Goal: Task Accomplishment & Management: Use online tool/utility

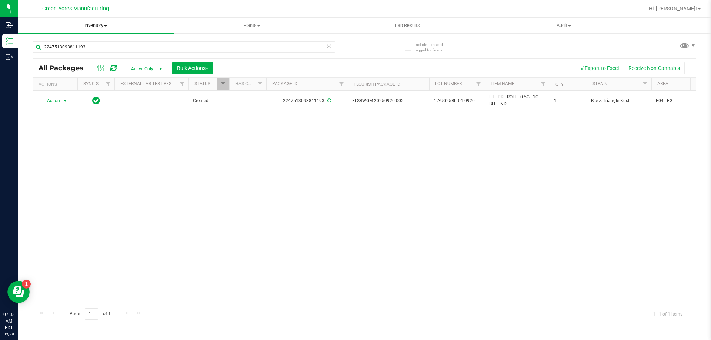
click at [107, 25] on span at bounding box center [105, 25] width 3 height 1
click at [71, 48] on li "All packages" at bounding box center [96, 44] width 156 height 9
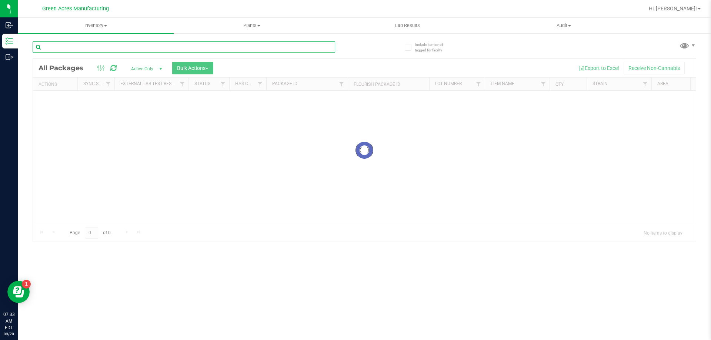
click at [250, 47] on input "text" at bounding box center [184, 46] width 302 height 11
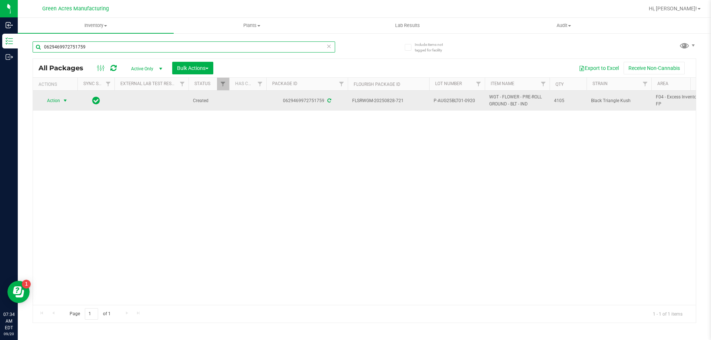
type input "0629469972751759"
click at [59, 105] on span "Action" at bounding box center [50, 100] width 20 height 10
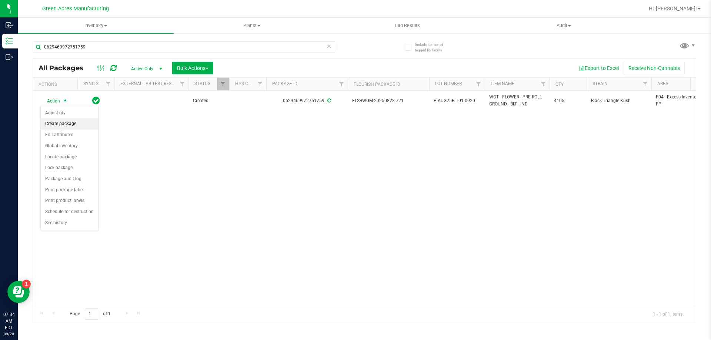
click at [53, 125] on li "Create package" at bounding box center [69, 123] width 57 height 11
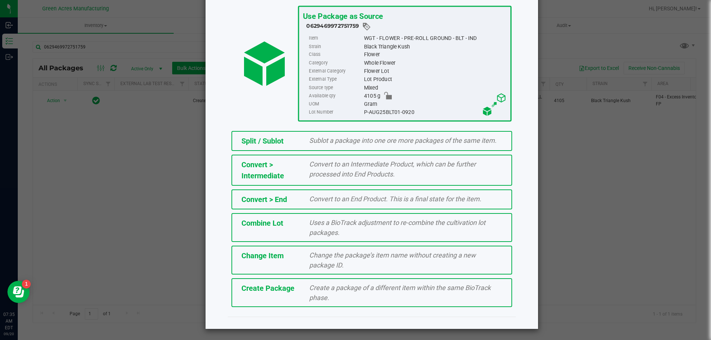
scroll to position [46, 0]
click at [289, 292] on span "Create Package" at bounding box center [267, 288] width 53 height 9
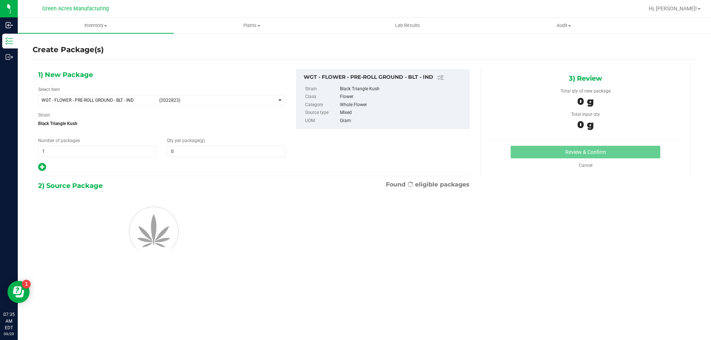
type input "0.0000"
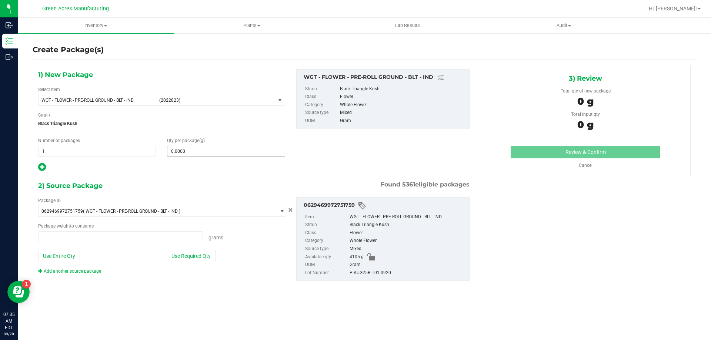
type input "0.0000 g"
click at [182, 259] on button "Use Required Qty" at bounding box center [191, 256] width 49 height 13
click at [182, 258] on button "Use Required Qty" at bounding box center [191, 256] width 49 height 13
click at [187, 152] on span at bounding box center [226, 151] width 118 height 11
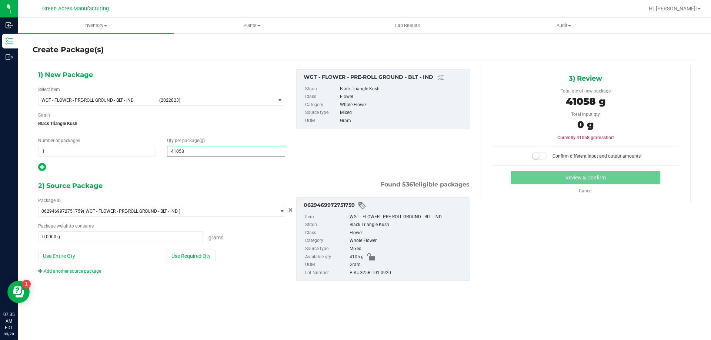
type input "4105"
type input "4,105.0000"
click at [209, 253] on button "Use Required Qty" at bounding box center [191, 256] width 49 height 13
type input "4105.0000 g"
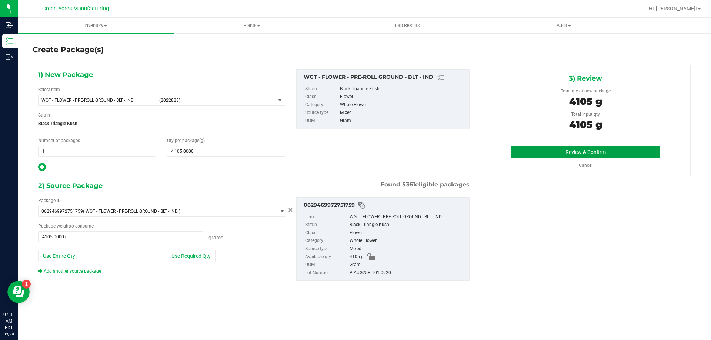
click at [540, 147] on button "Review & Confirm" at bounding box center [585, 152] width 150 height 13
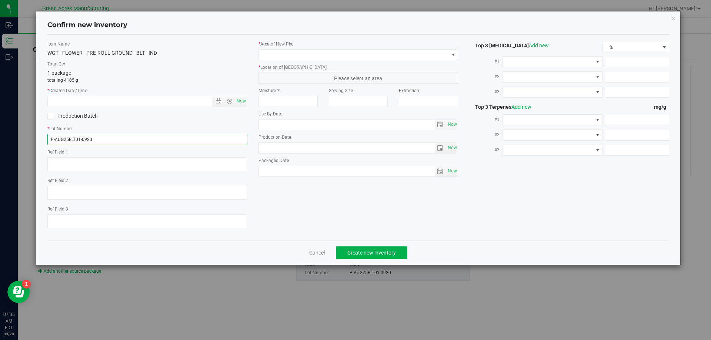
click at [55, 140] on input "P-AUG25BLT01-0920" at bounding box center [147, 139] width 200 height 11
type input "5-AUG25BLT01-0920"
click at [237, 100] on span "Now" at bounding box center [241, 101] width 13 height 11
type input "[DATE] 7:35 AM"
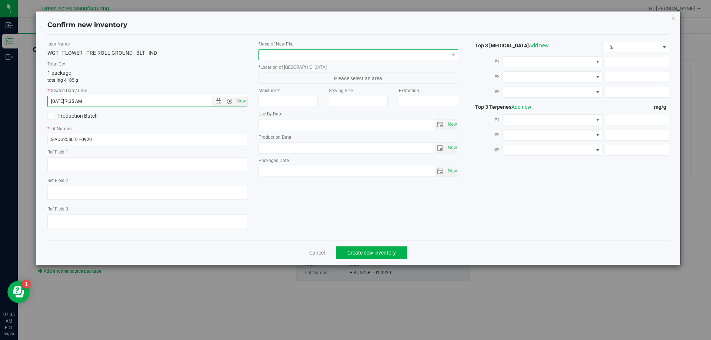
click at [275, 52] on span at bounding box center [354, 55] width 190 height 10
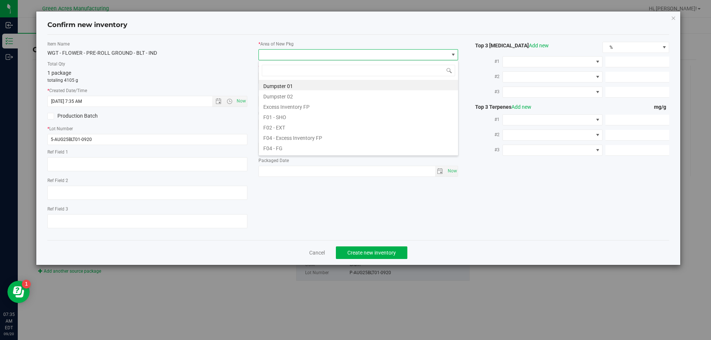
scroll to position [11, 200]
click at [301, 148] on li "F04 - FG" at bounding box center [358, 147] width 199 height 10
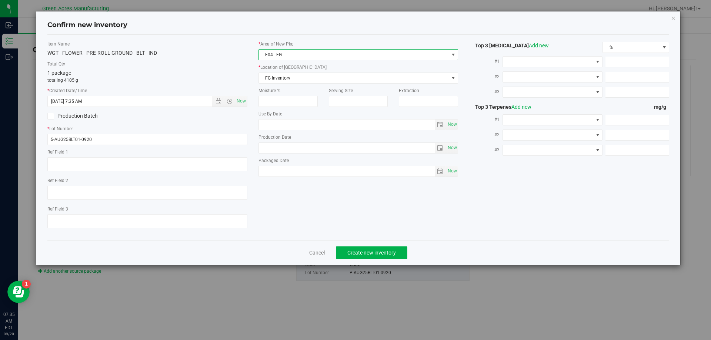
click at [294, 67] on label "* Location of [GEOGRAPHIC_DATA]" at bounding box center [358, 67] width 200 height 7
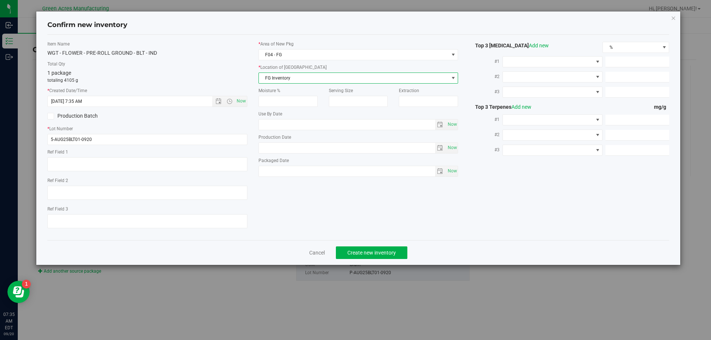
click at [294, 78] on span "FG Inventory" at bounding box center [354, 78] width 190 height 10
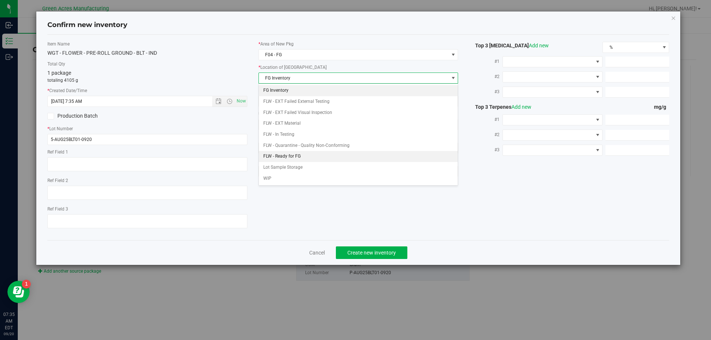
click at [303, 156] on li "FLW - Ready for FG" at bounding box center [358, 156] width 199 height 11
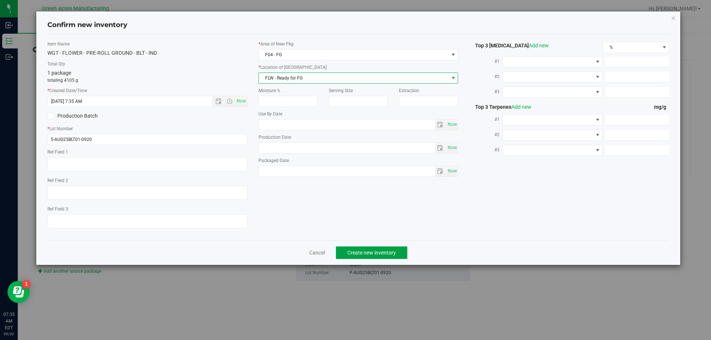
click at [371, 253] on span "Create new inventory" at bounding box center [371, 253] width 48 height 6
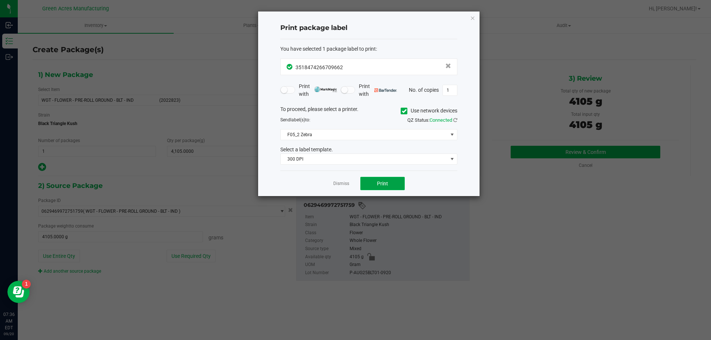
click at [378, 177] on button "Print" at bounding box center [382, 183] width 44 height 13
click at [475, 17] on div "Print package label You have selected 1 package label to print : 35184742667096…" at bounding box center [368, 103] width 221 height 185
click at [475, 17] on icon "button" at bounding box center [472, 17] width 5 height 9
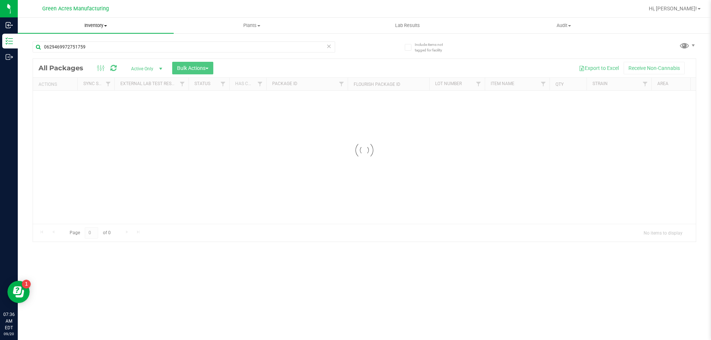
click at [107, 26] on span at bounding box center [105, 25] width 3 height 1
click at [87, 87] on li "From bill of materials" at bounding box center [96, 89] width 156 height 9
click at [94, 23] on span "Inventory" at bounding box center [96, 25] width 156 height 7
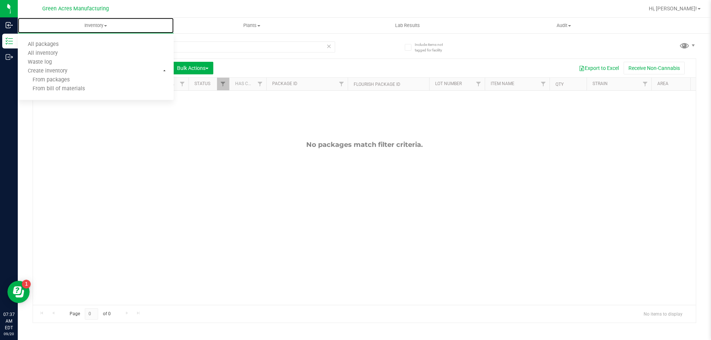
click at [63, 87] on span "From bill of materials" at bounding box center [51, 89] width 67 height 6
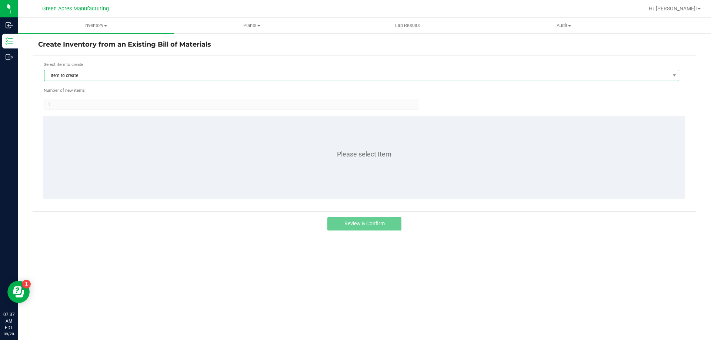
click at [54, 79] on span "Item to create" at bounding box center [356, 75] width 625 height 10
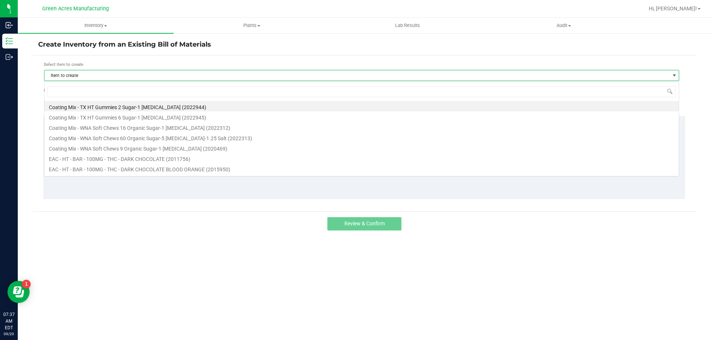
scroll to position [11, 635]
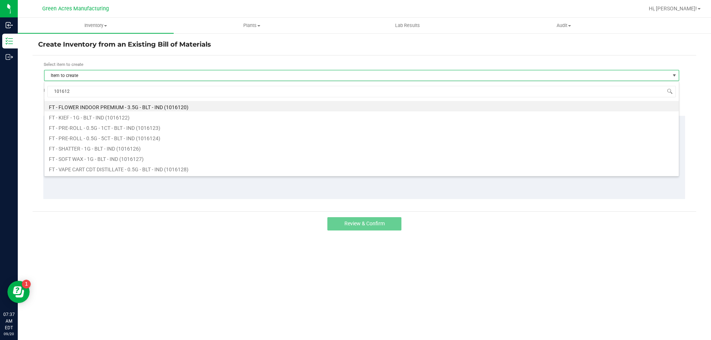
type input "1016124"
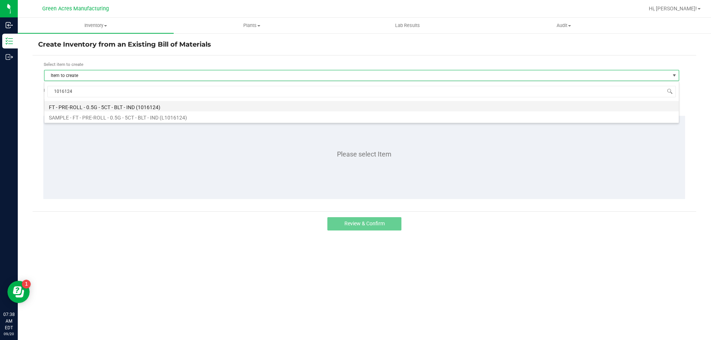
click at [90, 106] on li "FT - PRE-ROLL - 0.5G - 5CT - BLT - IND (1016124)" at bounding box center [361, 106] width 634 height 10
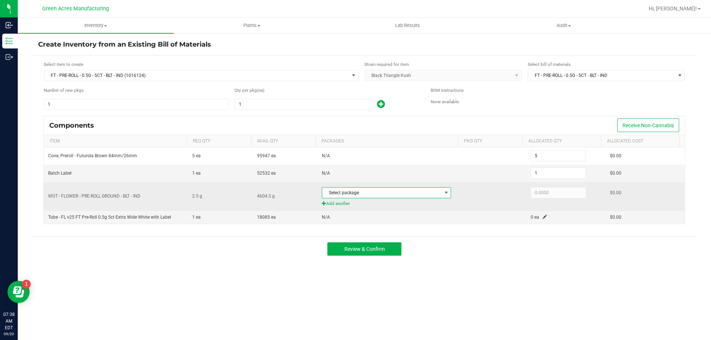
click at [371, 192] on span "Select package" at bounding box center [381, 193] width 119 height 10
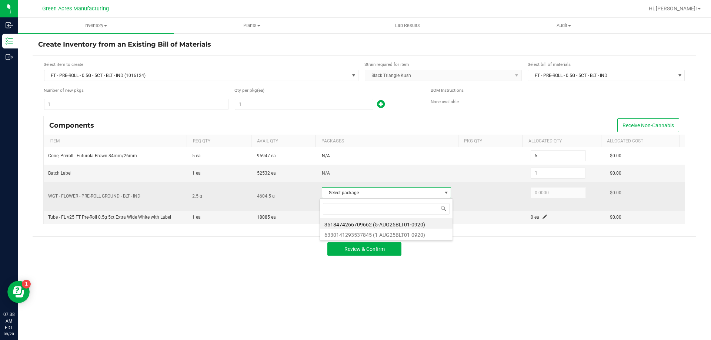
scroll to position [11, 128]
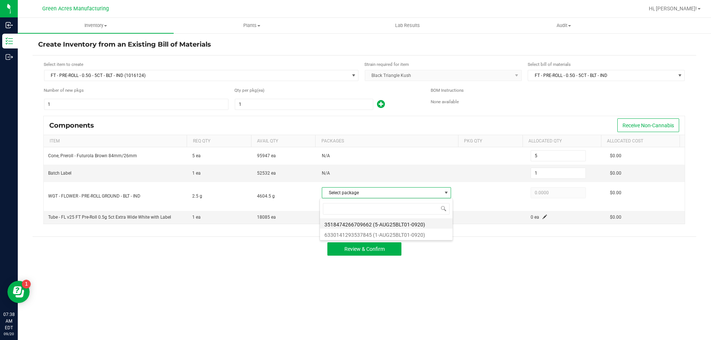
click at [382, 225] on li "3518474266709662 (5-AUG25BLT01-0920)" at bounding box center [386, 223] width 133 height 10
type input "2.5000"
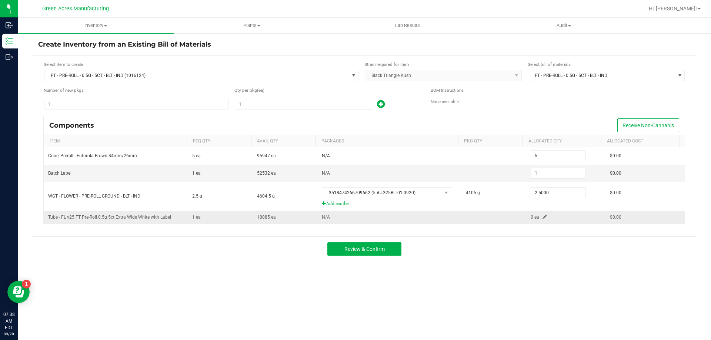
click at [542, 217] on span at bounding box center [544, 217] width 4 height 4
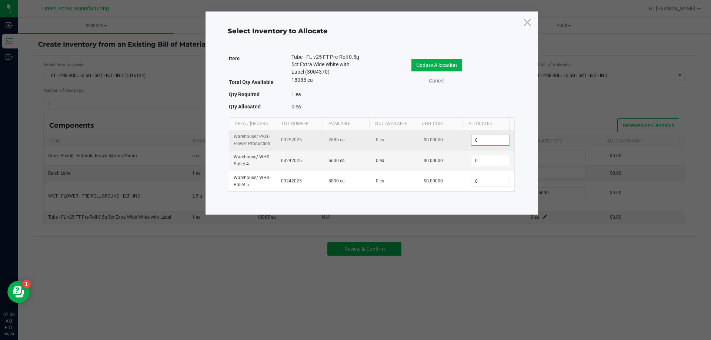
click at [490, 143] on input "0" at bounding box center [490, 140] width 38 height 10
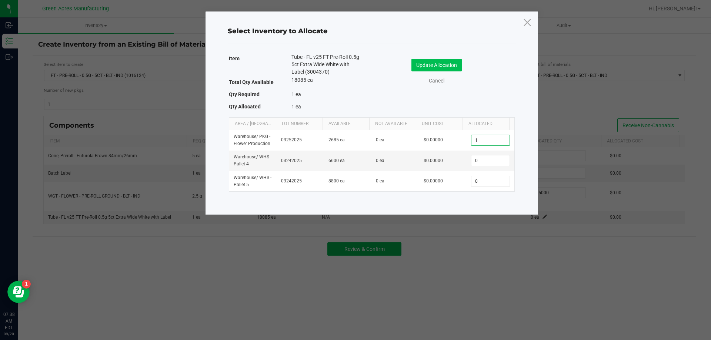
type input "1"
click at [452, 70] on button "Update Allocation" at bounding box center [436, 65] width 50 height 13
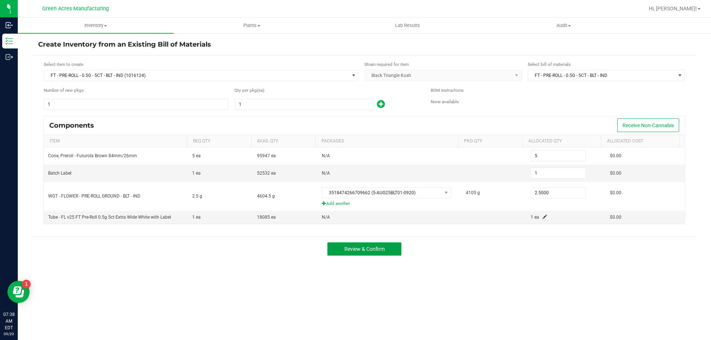
click at [370, 249] on span "Review & Confirm" at bounding box center [364, 249] width 40 height 6
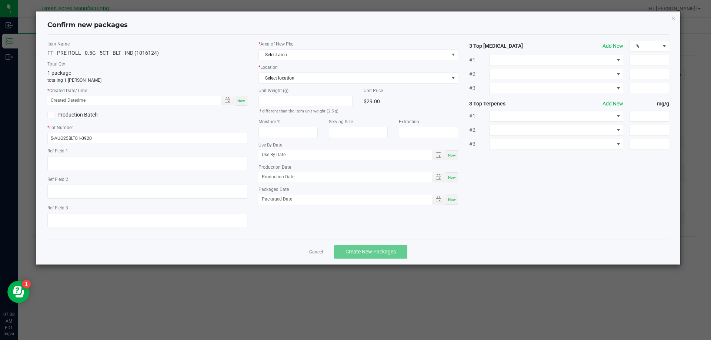
click at [246, 102] on div "Now" at bounding box center [241, 101] width 12 height 10
type input "[DATE] 07:38 AM"
click at [270, 53] on span "Select area" at bounding box center [354, 55] width 190 height 10
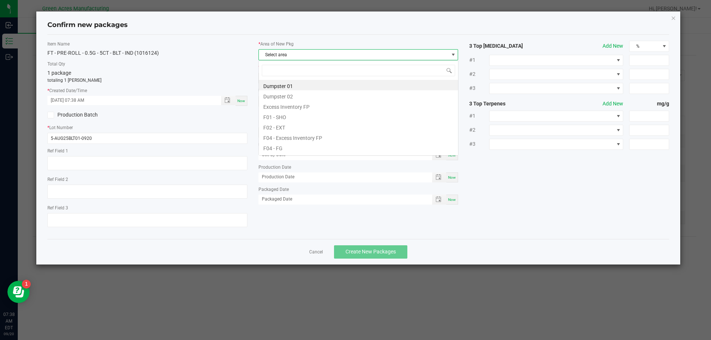
scroll to position [11, 200]
click at [301, 148] on li "F04 - FG" at bounding box center [358, 147] width 199 height 10
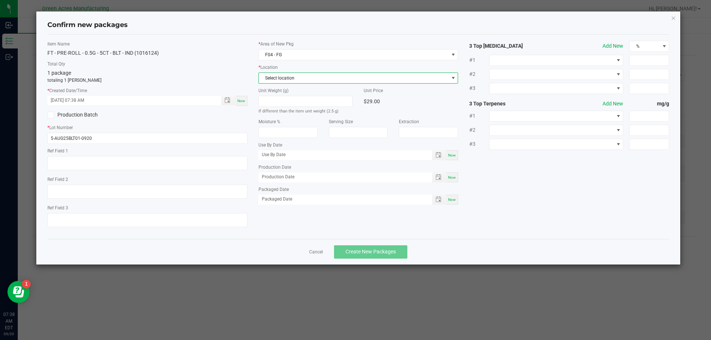
click at [292, 82] on span "Select location" at bounding box center [354, 78] width 190 height 10
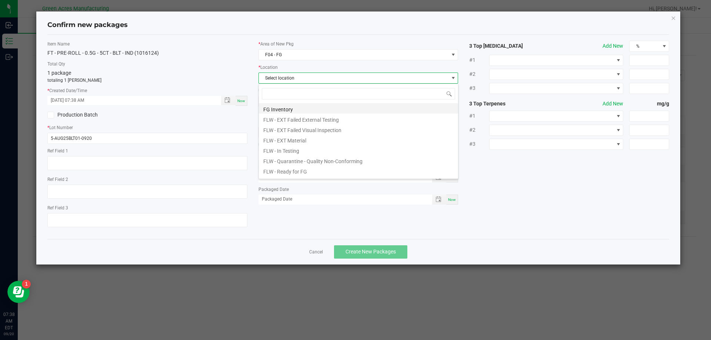
click at [290, 107] on li "FG Inventory" at bounding box center [358, 108] width 199 height 10
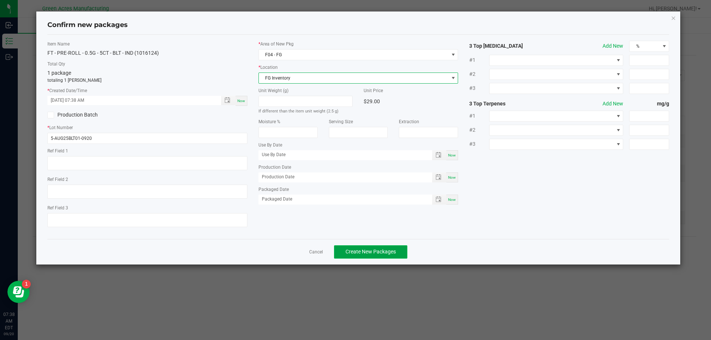
click at [355, 249] on span "Create New Packages" at bounding box center [370, 252] width 50 height 6
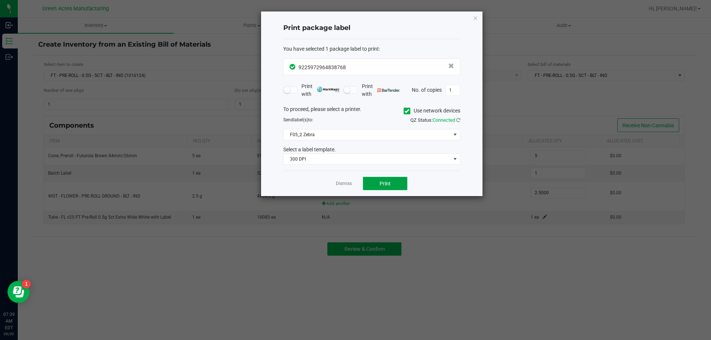
click at [371, 180] on button "Print" at bounding box center [385, 183] width 44 height 13
click at [477, 19] on icon "button" at bounding box center [475, 17] width 5 height 9
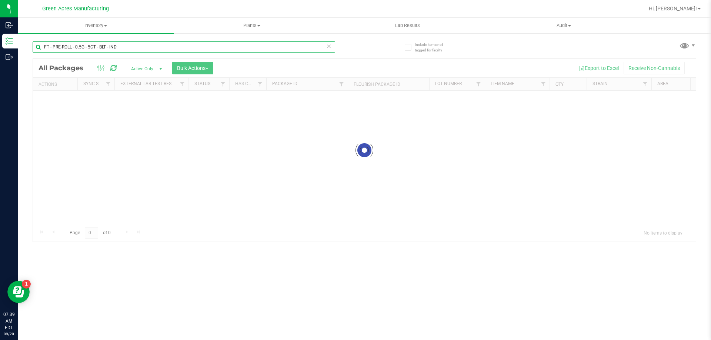
click at [90, 48] on input "FT - PRE-ROLL - 0.5G - 5CT - BLT - IND" at bounding box center [184, 46] width 302 height 11
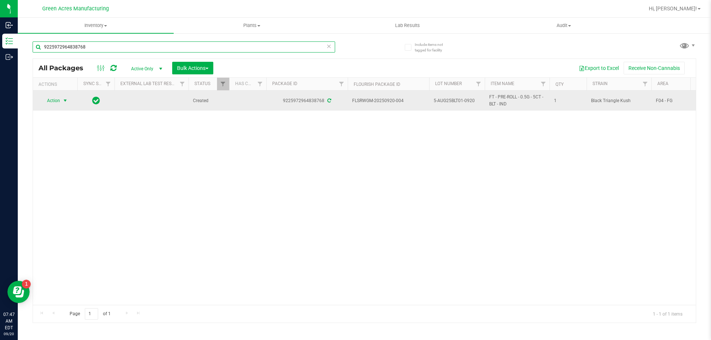
type input "9225972964838768"
click at [54, 102] on span "Action" at bounding box center [50, 100] width 20 height 10
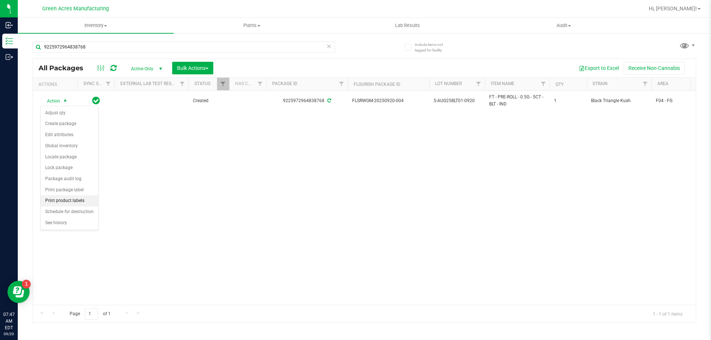
click at [89, 206] on li "Print product labels" at bounding box center [69, 200] width 57 height 11
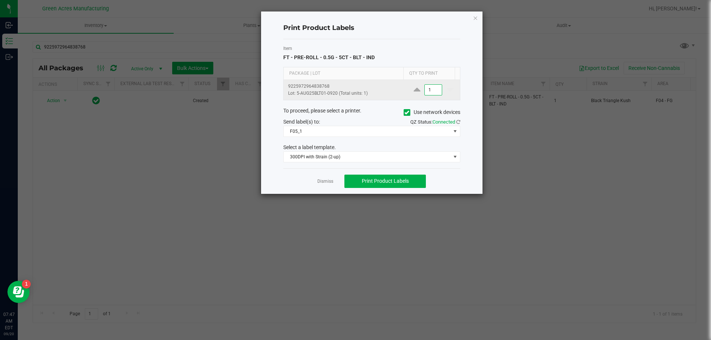
click at [426, 87] on input "1" at bounding box center [433, 90] width 17 height 10
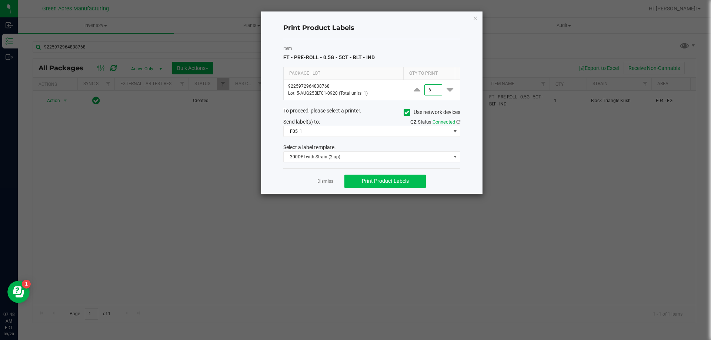
type input "6"
click at [420, 179] on button "Print Product Labels" at bounding box center [384, 181] width 81 height 13
